Goal: Find specific page/section: Find specific page/section

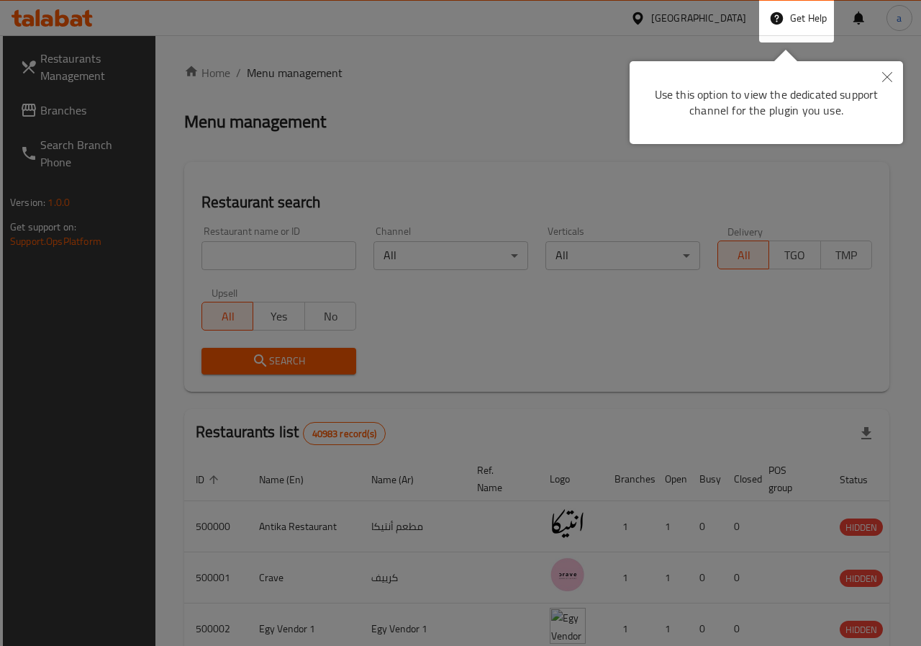
click at [882, 72] on div at bounding box center [460, 323] width 921 height 646
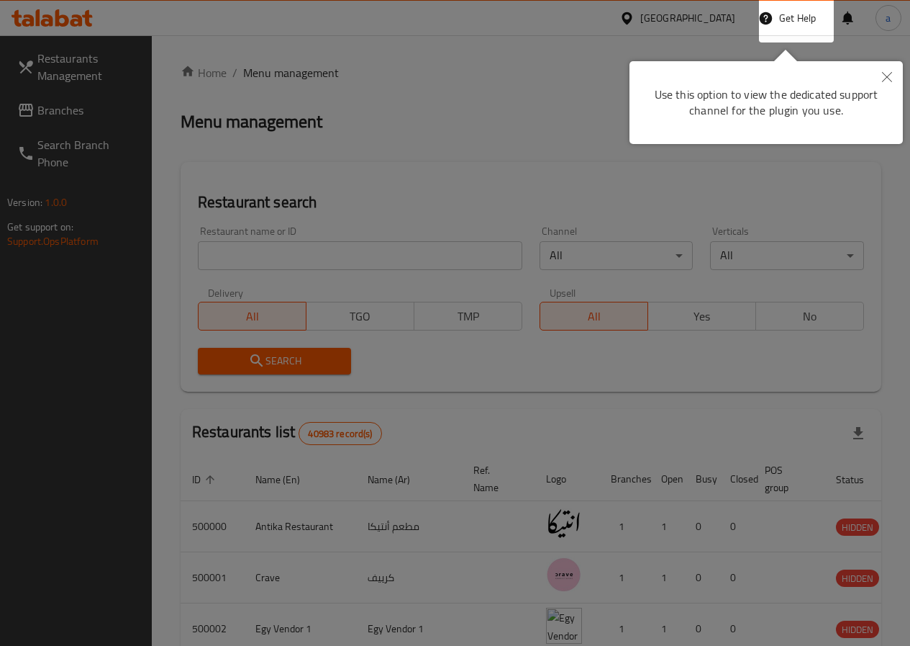
click at [883, 73] on icon "Close" at bounding box center [887, 77] width 10 height 10
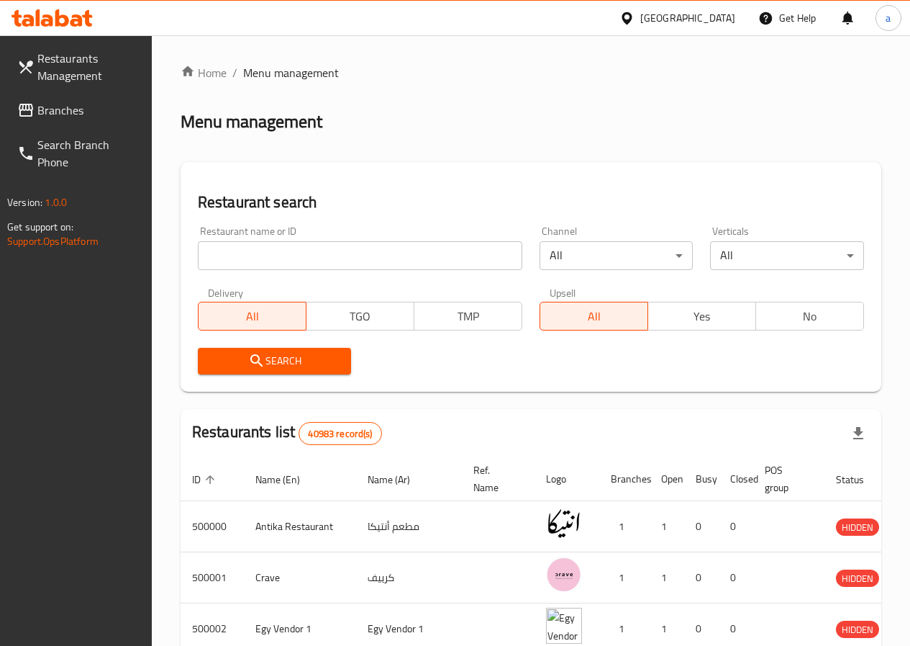
click at [286, 128] on h2 "Menu management" at bounding box center [252, 121] width 142 height 23
click at [80, 81] on span "Restaurants Management" at bounding box center [88, 67] width 103 height 35
click at [49, 119] on span "Branches" at bounding box center [88, 109] width 103 height 17
